Goal: Information Seeking & Learning: Find specific page/section

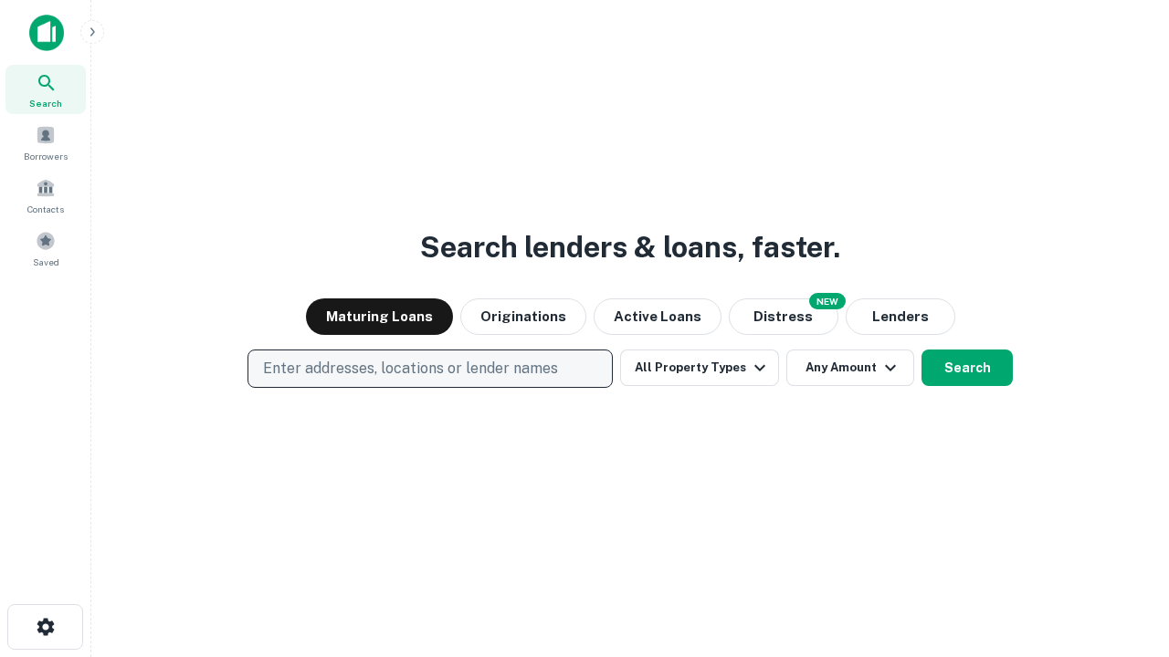
click at [429, 369] on p "Enter addresses, locations or lender names" at bounding box center [410, 369] width 295 height 22
type input "**********"
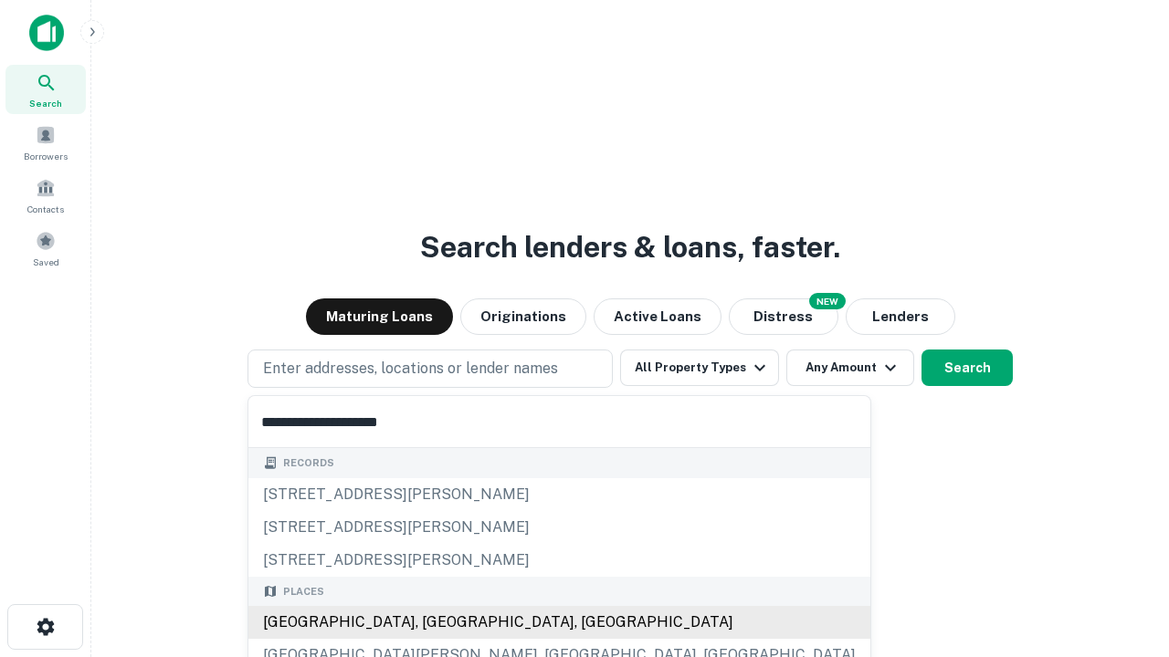
click at [436, 623] on div "Santa Monica, CA, USA" at bounding box center [559, 622] width 622 height 33
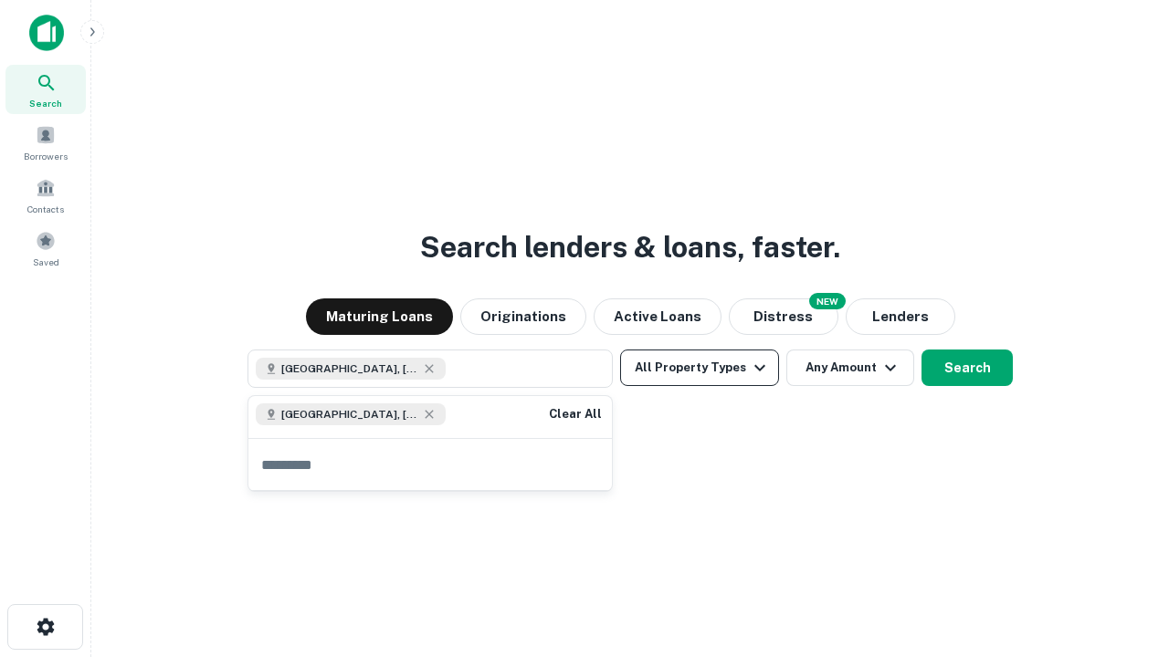
click at [699, 368] on button "All Property Types" at bounding box center [699, 368] width 159 height 37
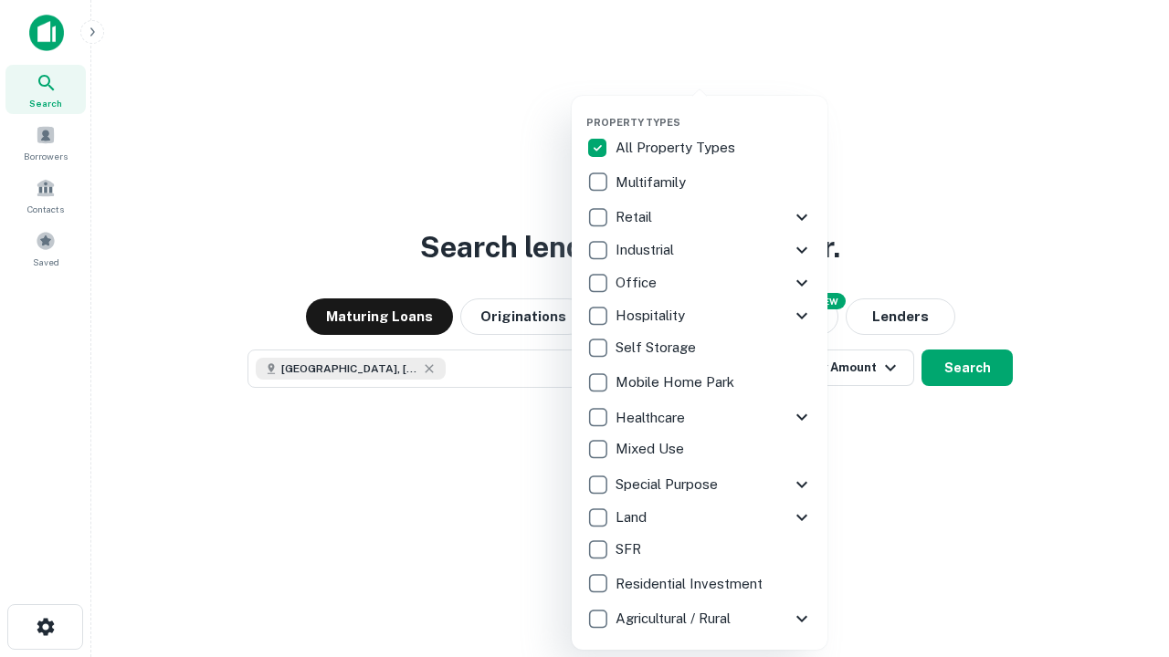
click at [714, 110] on button "button" at bounding box center [714, 110] width 256 height 1
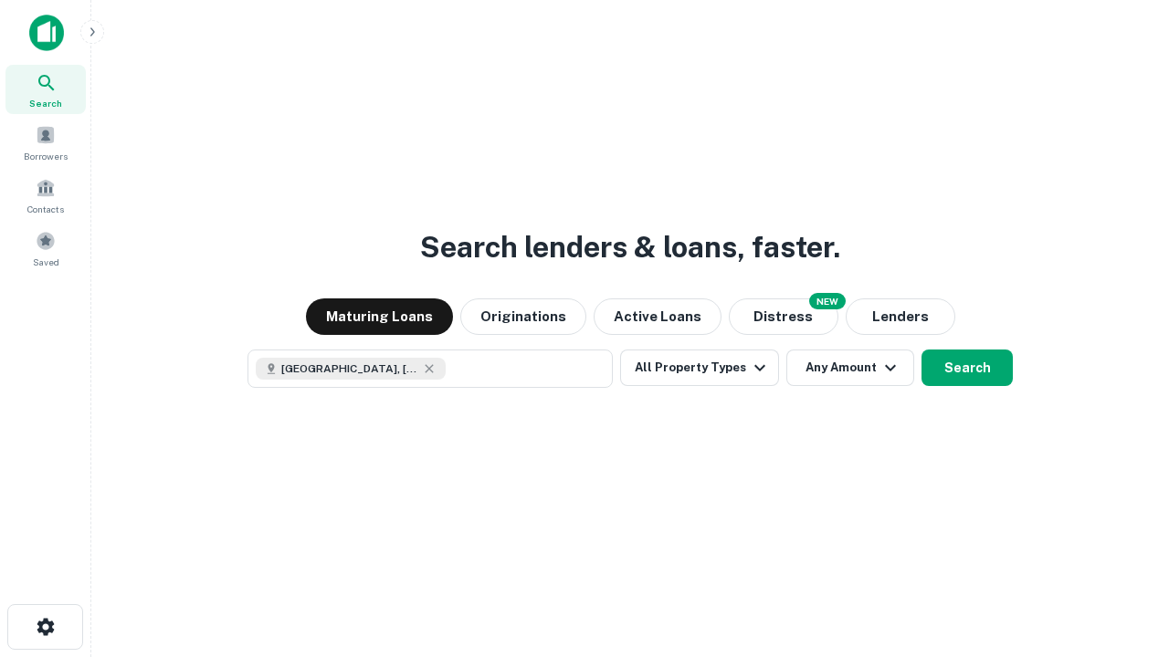
scroll to position [29, 0]
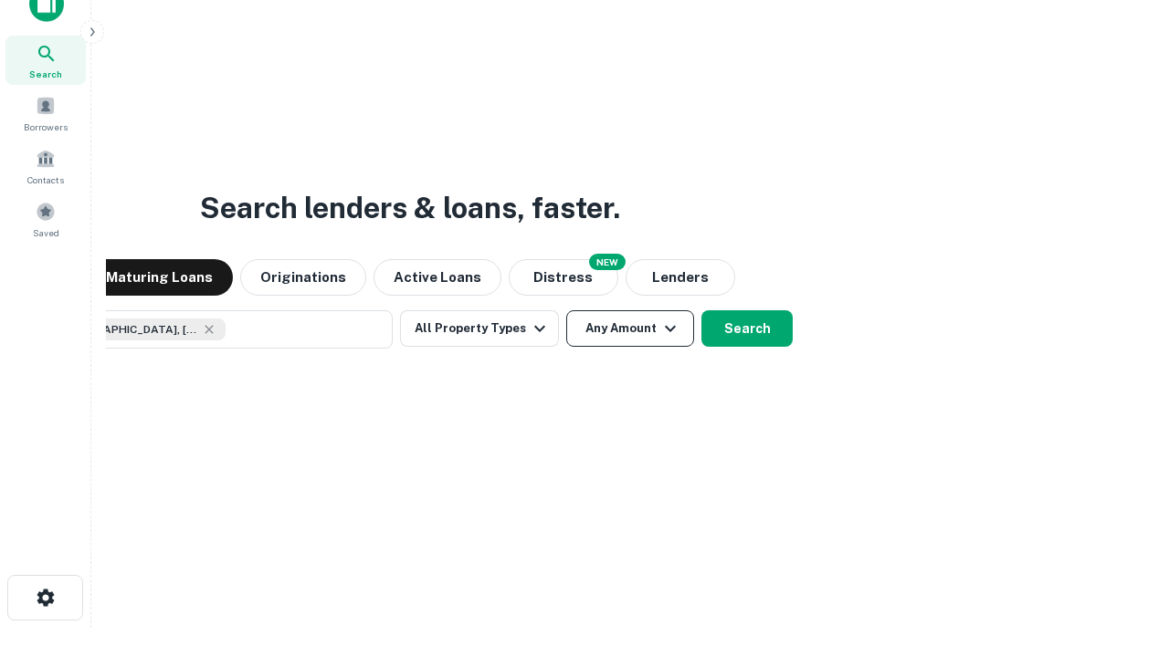
click at [566, 310] on button "Any Amount" at bounding box center [630, 328] width 128 height 37
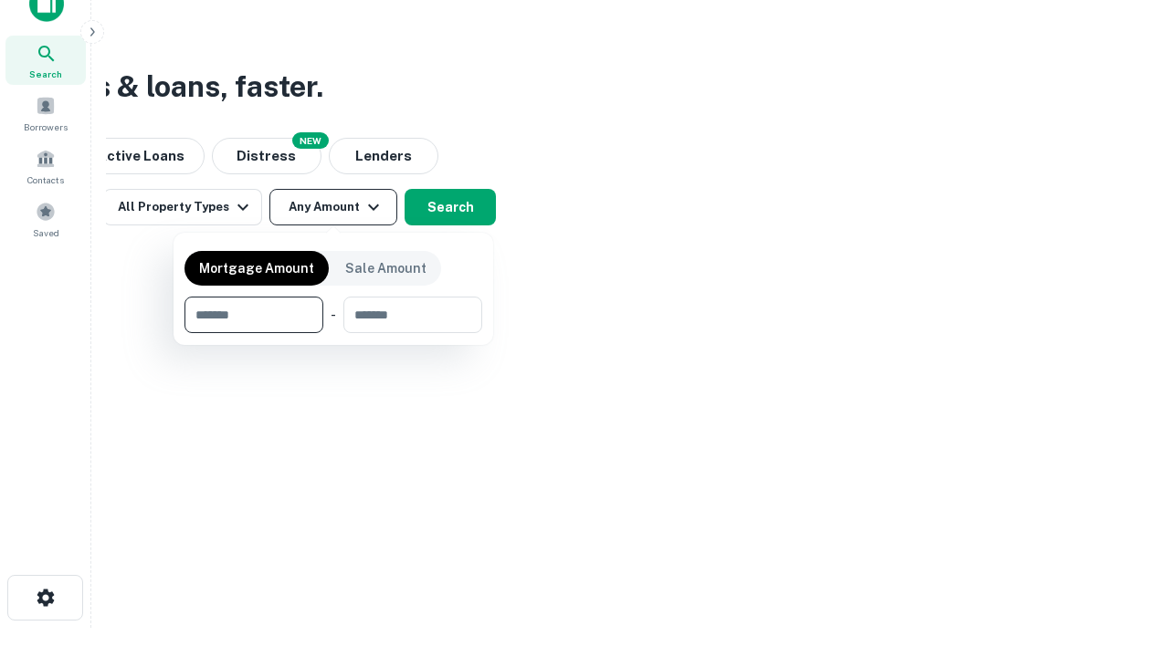
type input "*******"
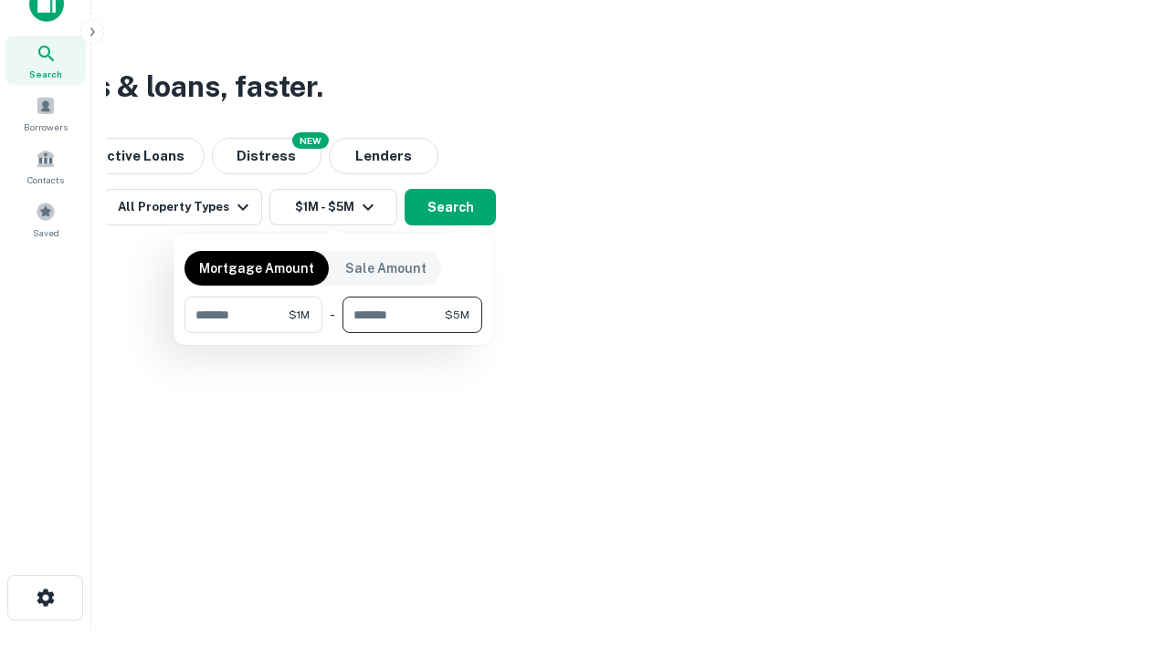
type input "*******"
click at [333, 333] on button "button" at bounding box center [333, 333] width 298 height 1
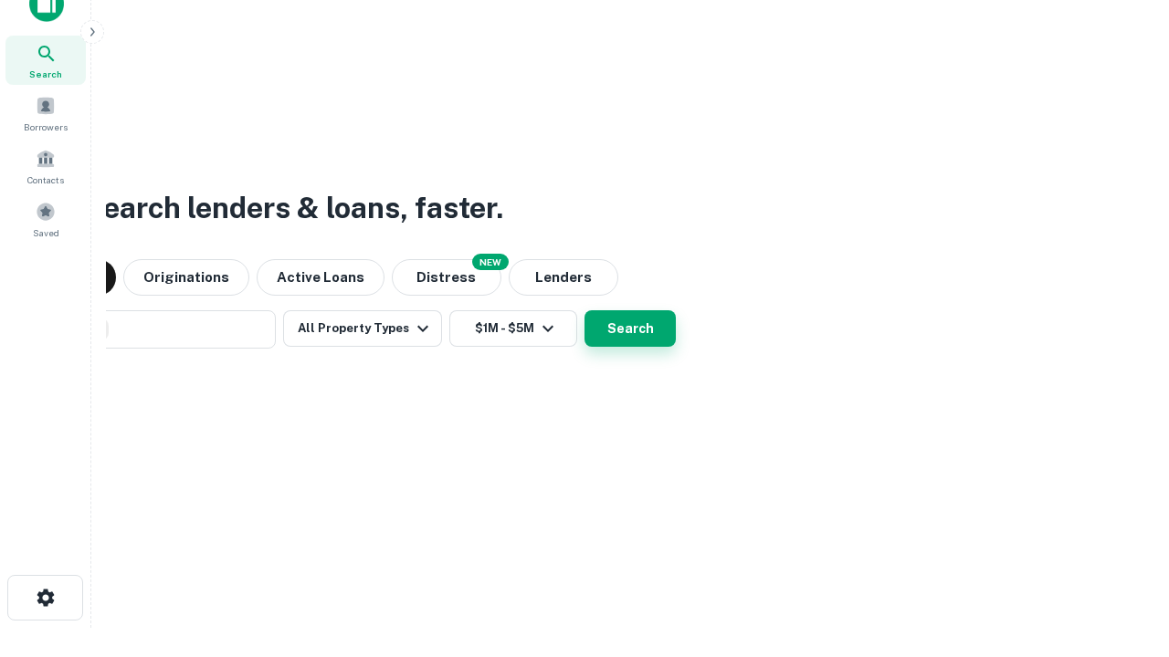
click at [584, 310] on button "Search" at bounding box center [629, 328] width 91 height 37
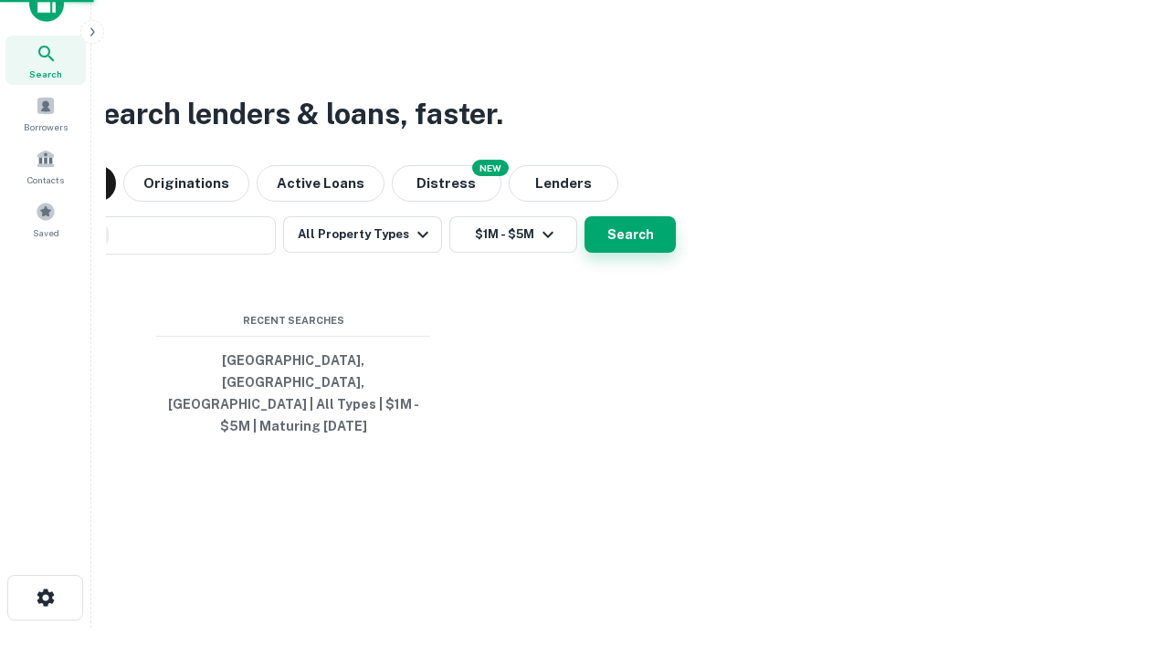
scroll to position [59, 517]
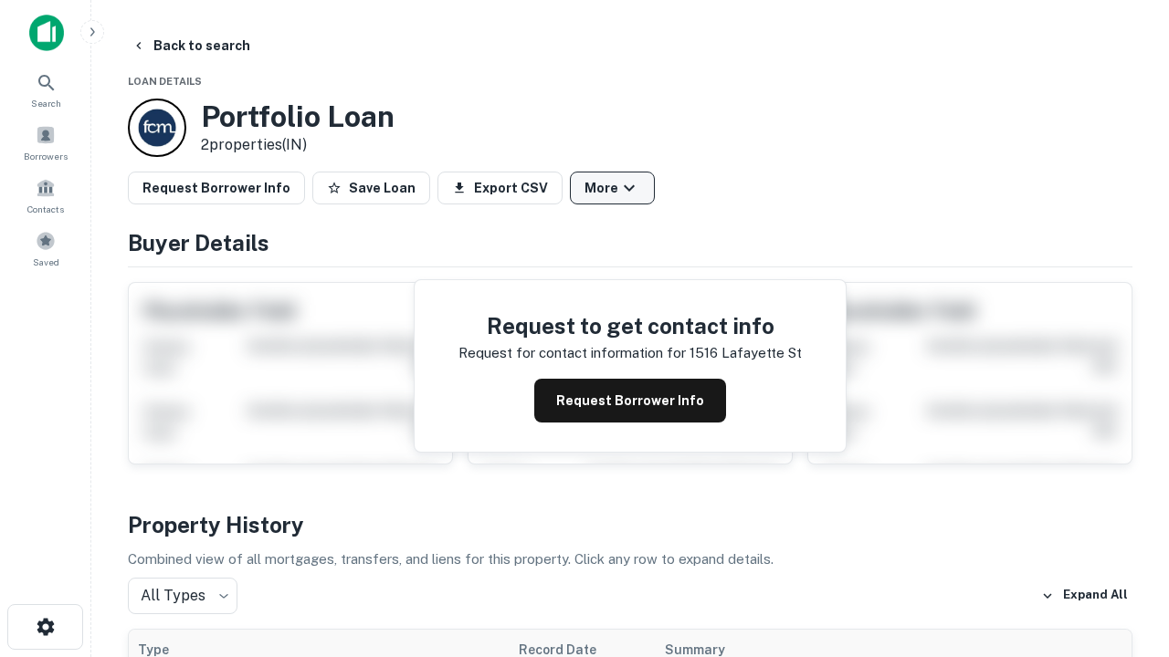
click at [612, 188] on button "More" at bounding box center [612, 188] width 85 height 33
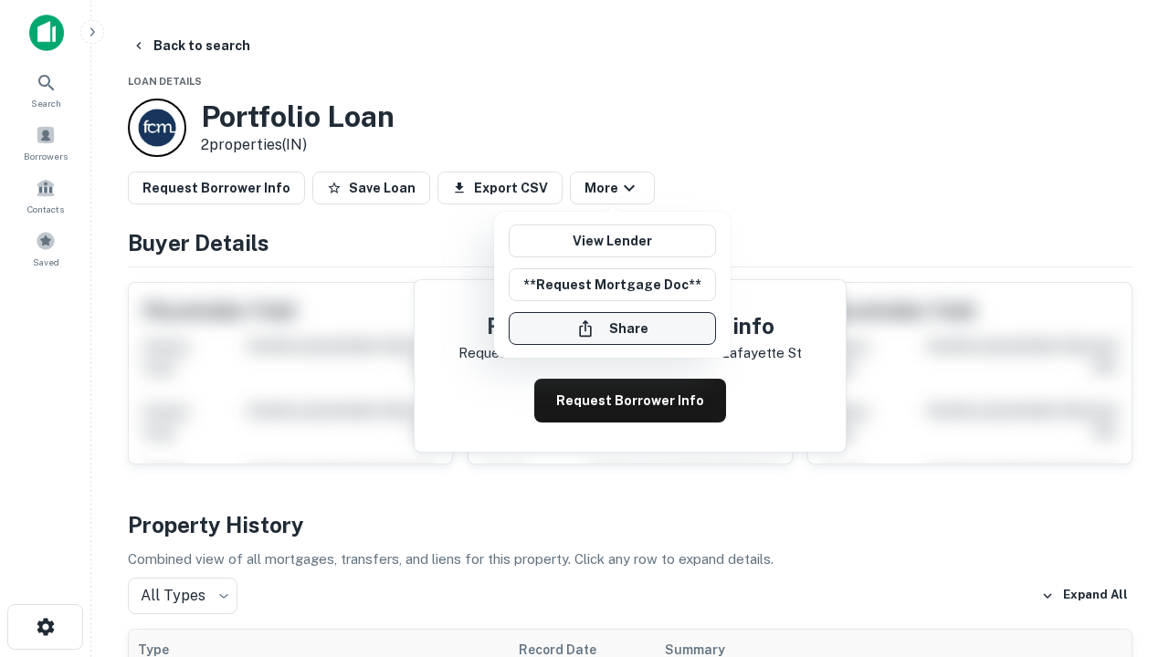
click at [612, 329] on button "Share" at bounding box center [612, 328] width 207 height 33
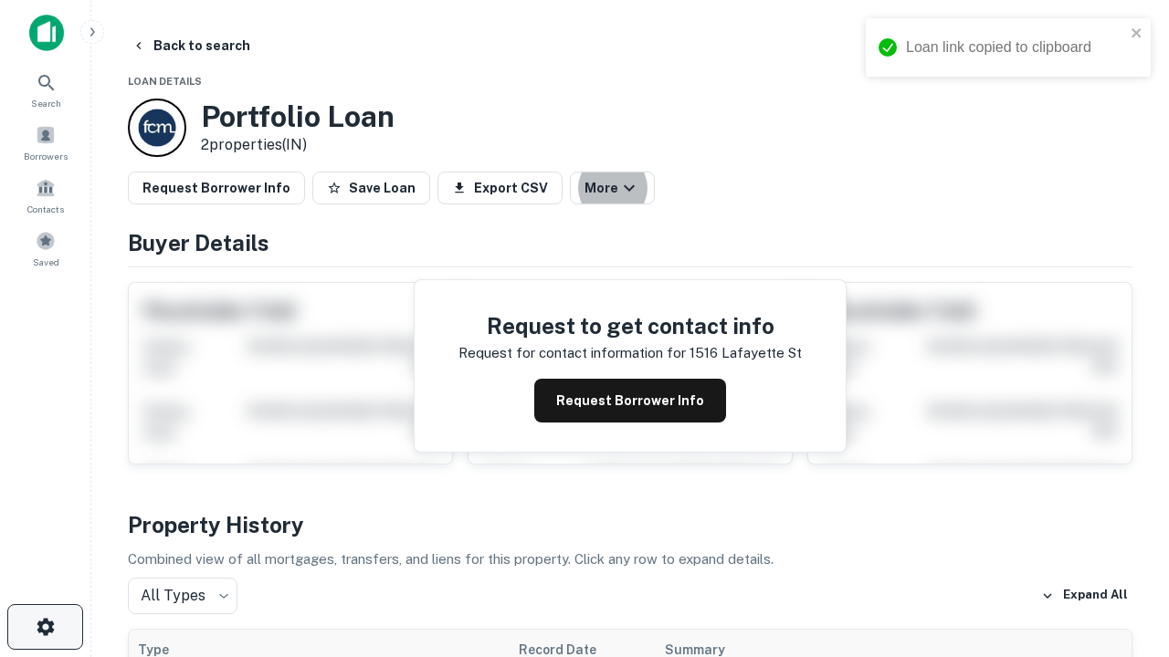
click at [45, 627] on icon "button" at bounding box center [46, 627] width 22 height 22
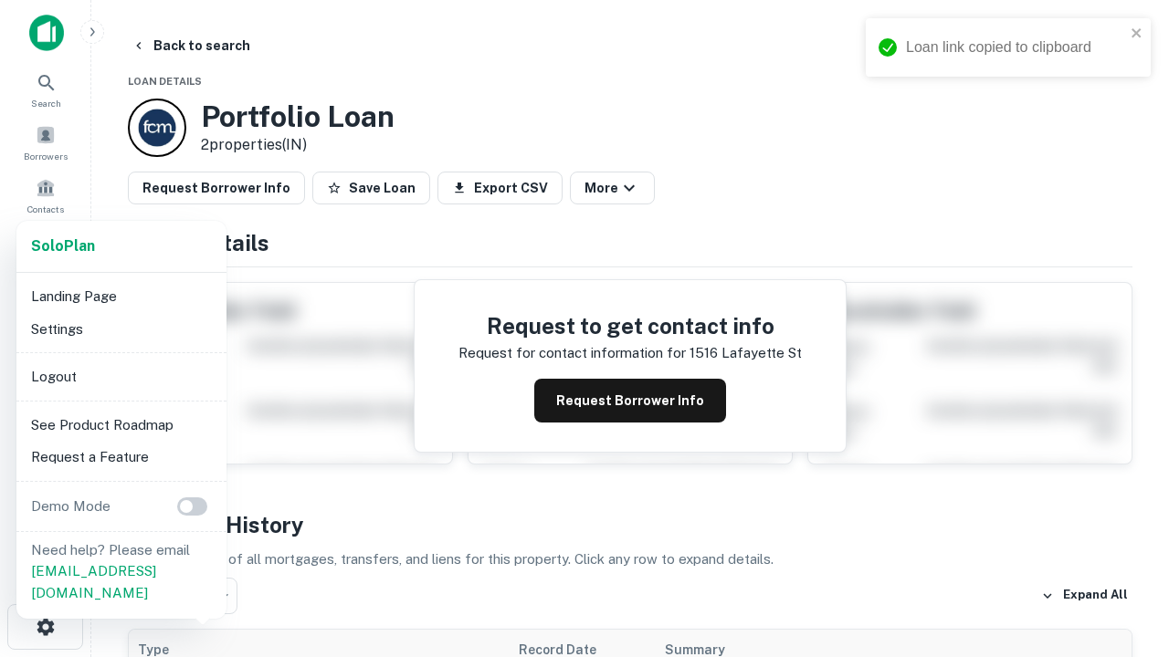
click at [121, 376] on li "Logout" at bounding box center [121, 377] width 195 height 33
